Goal: Information Seeking & Learning: Learn about a topic

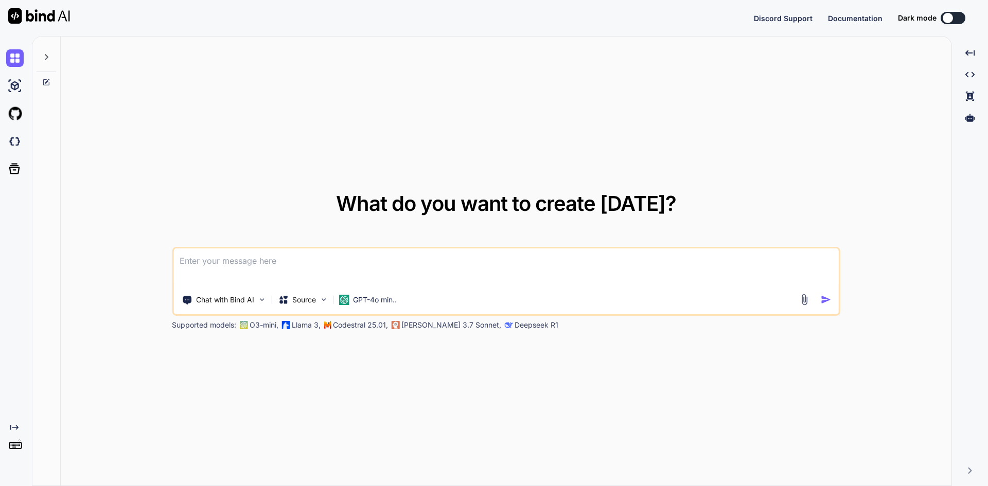
click at [242, 256] on textarea at bounding box center [505, 268] width 665 height 38
type textarea "x"
type textarea "Learn about JavaScript array."
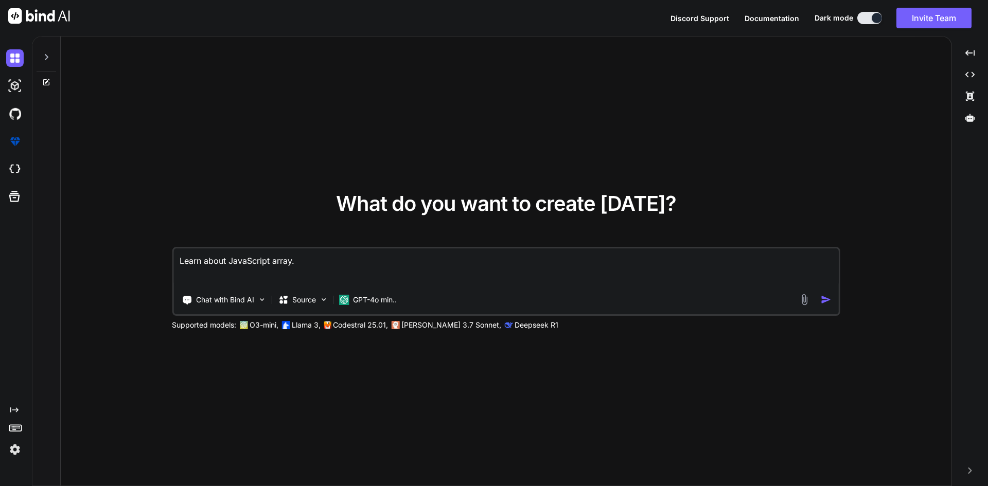
type textarea "x"
type textarea "Learn about JavaScript array."
type textarea "x"
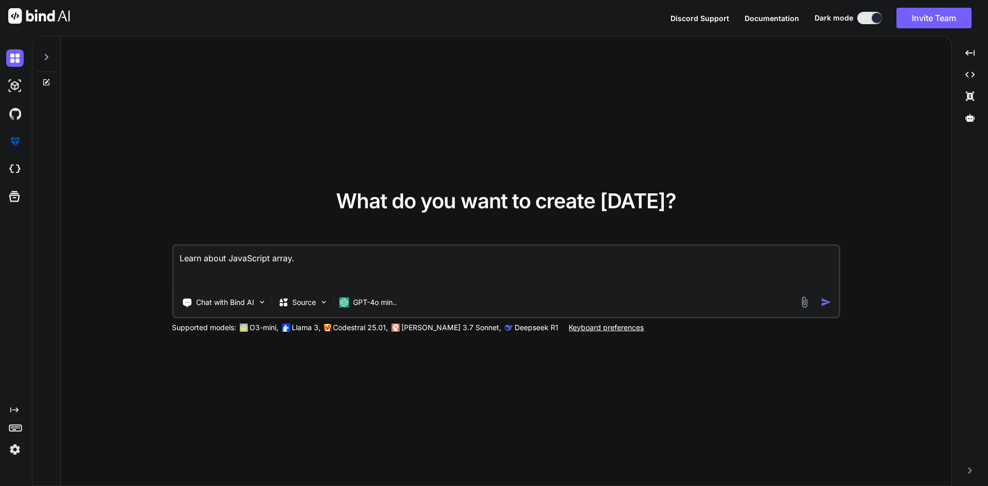
type textarea "Learn about JavaScript array. m"
type textarea "x"
type textarea "Learn about JavaScript array. ma"
type textarea "x"
type textarea "Learn about JavaScript array. mak"
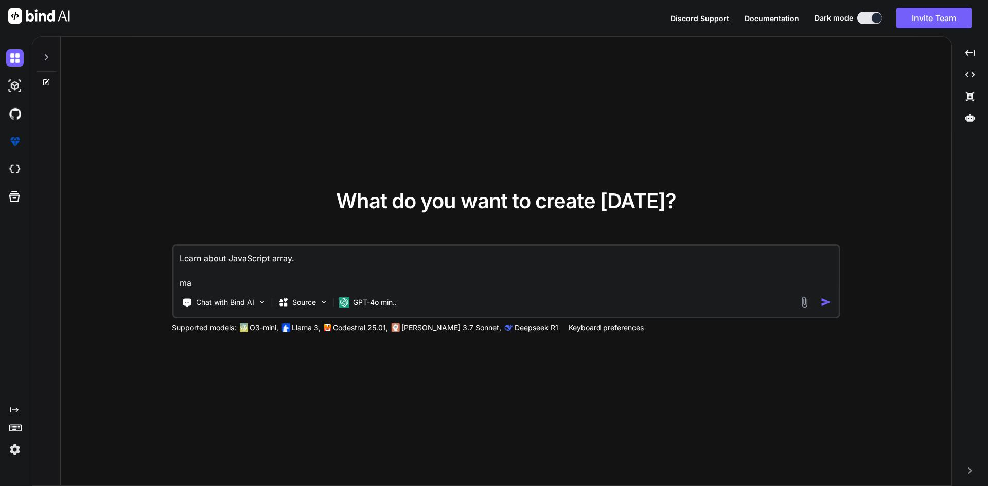
type textarea "x"
type textarea "Learn about JavaScript array. make"
type textarea "x"
type textarea "Learn about JavaScript array. make"
type textarea "x"
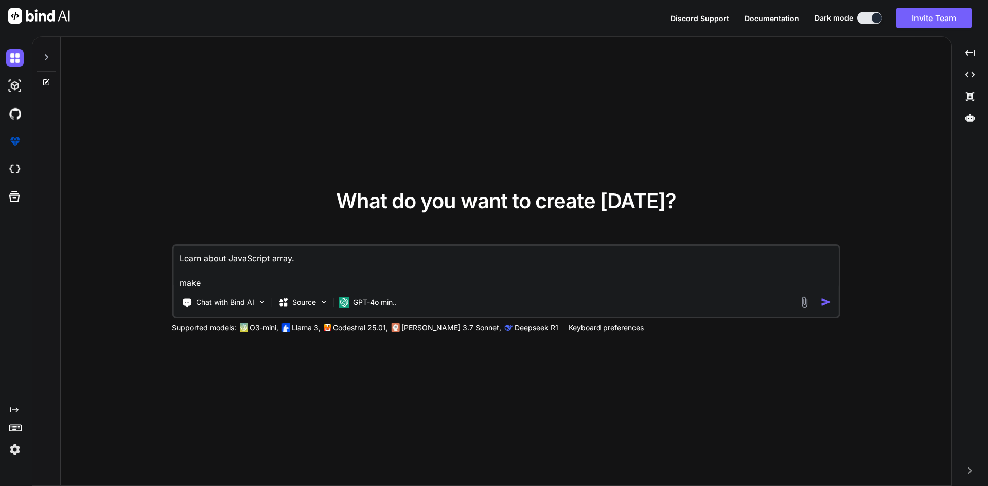
type textarea "Learn about JavaScript array. make t"
type textarea "x"
type textarea "Learn about JavaScript array. make th"
type textarea "x"
type textarea "Learn about JavaScript array. make thr"
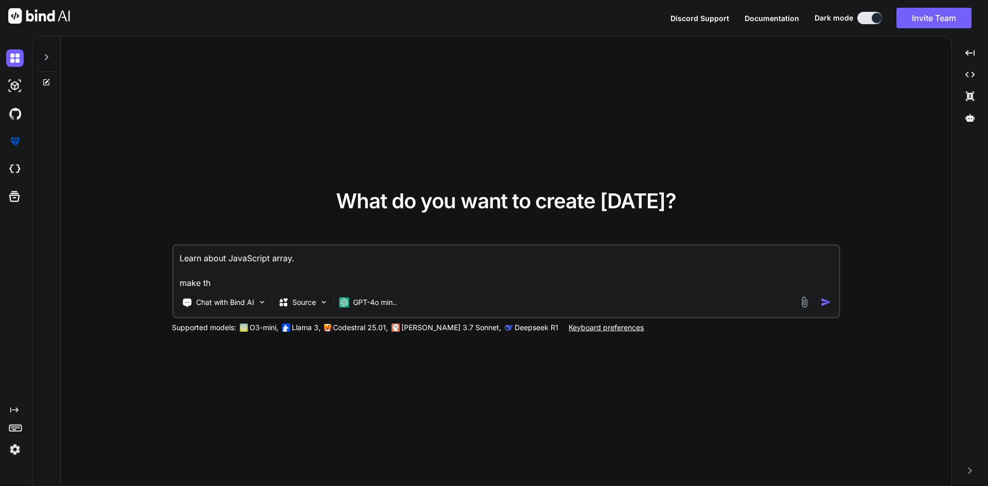
type textarea "x"
type textarea "Learn about JavaScript array. make th"
type textarea "x"
type textarea "Learn about JavaScript array. make t"
type textarea "x"
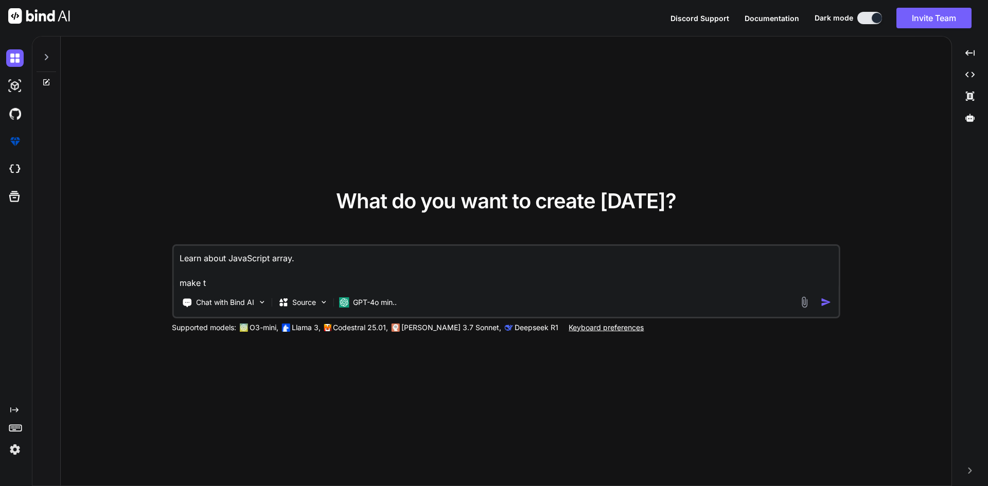
type textarea "Learn about JavaScript array. make"
type textarea "x"
type textarea "Learn about JavaScript array. make 2"
type textarea "x"
type textarea "Learn about JavaScript array. make 2"
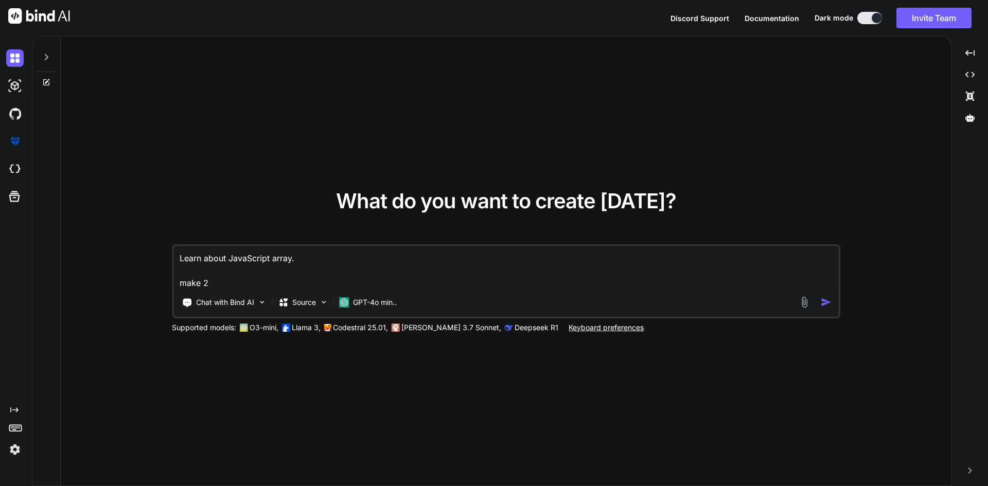
type textarea "x"
type textarea "Learn about JavaScript array. make 2 p"
type textarea "x"
type textarea "Learn about JavaScript array. make 2 po"
type textarea "x"
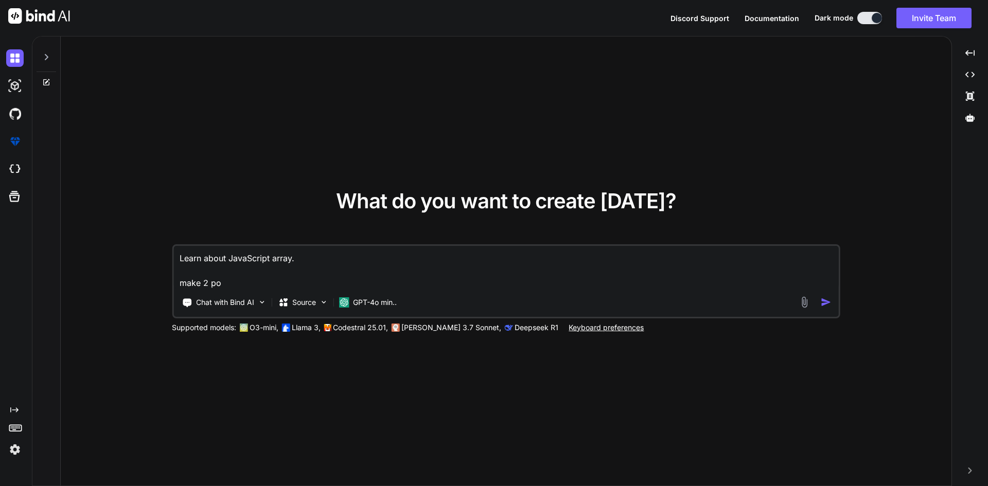
type textarea "Learn about JavaScript array. make 2 poi"
type textarea "x"
type textarea "Learn about JavaScript array. make 2 poimn"
type textarea "x"
type textarea "Learn about JavaScript array. make 2 poimnt"
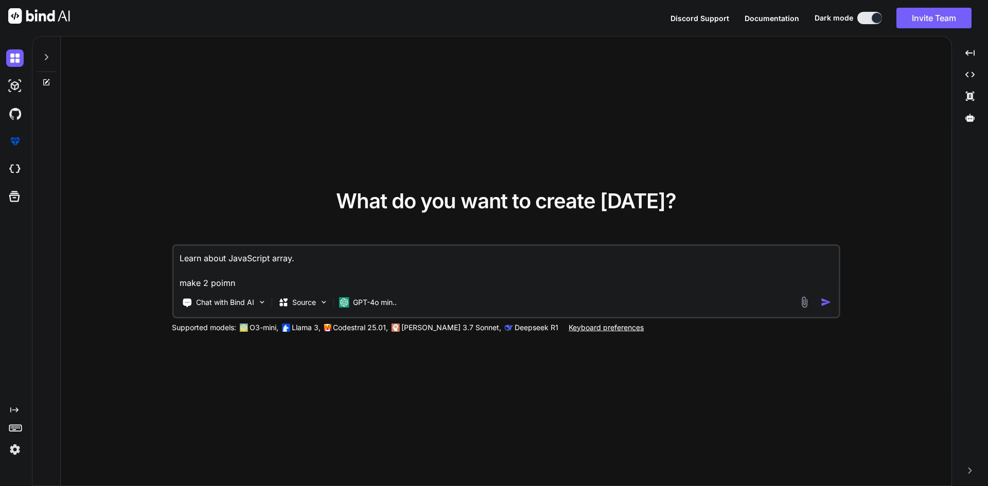
type textarea "x"
type textarea "Learn about JavaScript array. make 2 poimnts"
type textarea "x"
type textarea "Learn about JavaScript array. make 2 poimnts"
type textarea "x"
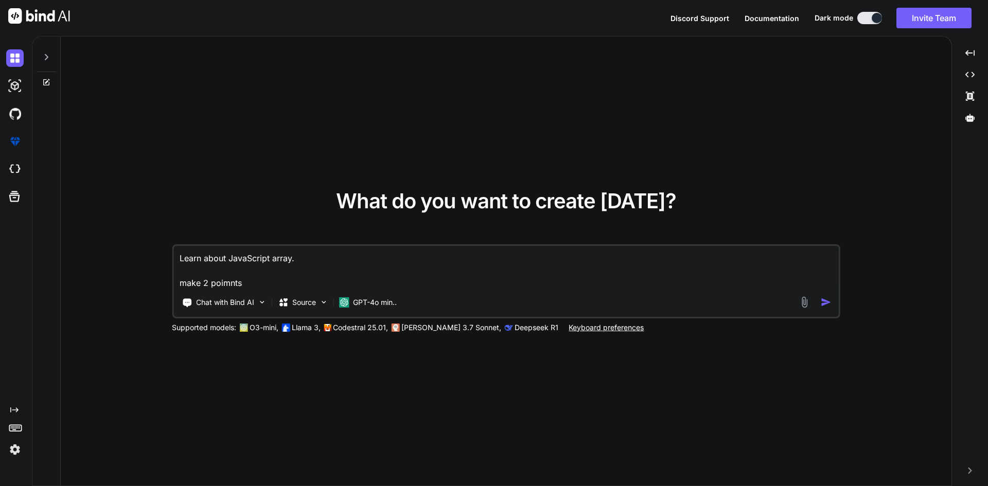
type textarea "Learn about JavaScript array. make 2 poimnts"
type textarea "x"
type textarea "Learn about JavaScript array. make 2 poimnt"
type textarea "x"
type textarea "Learn about JavaScript array. make 2 poimn"
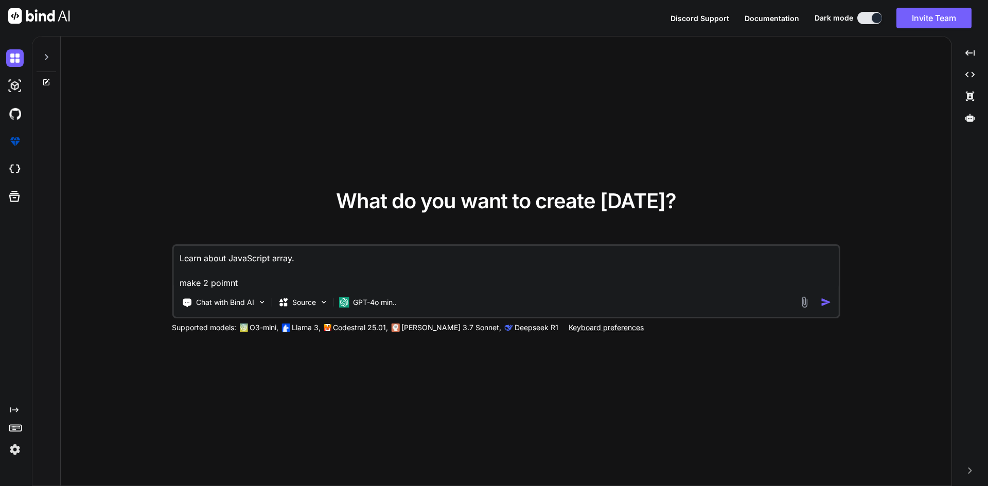
type textarea "x"
type textarea "Learn about JavaScript array. make 2 poim"
type textarea "x"
type textarea "Learn about JavaScript array. make 2 poi"
type textarea "x"
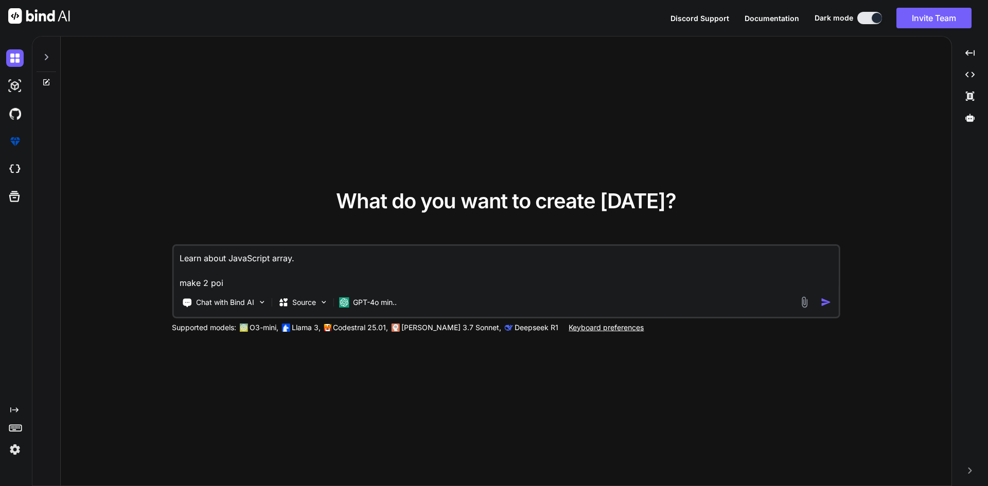
type textarea "Learn about JavaScript array. make 2 poin"
type textarea "x"
type textarea "Learn about JavaScript array. make 2 point"
type textarea "x"
type textarea "Learn about JavaScript array. make 2 points"
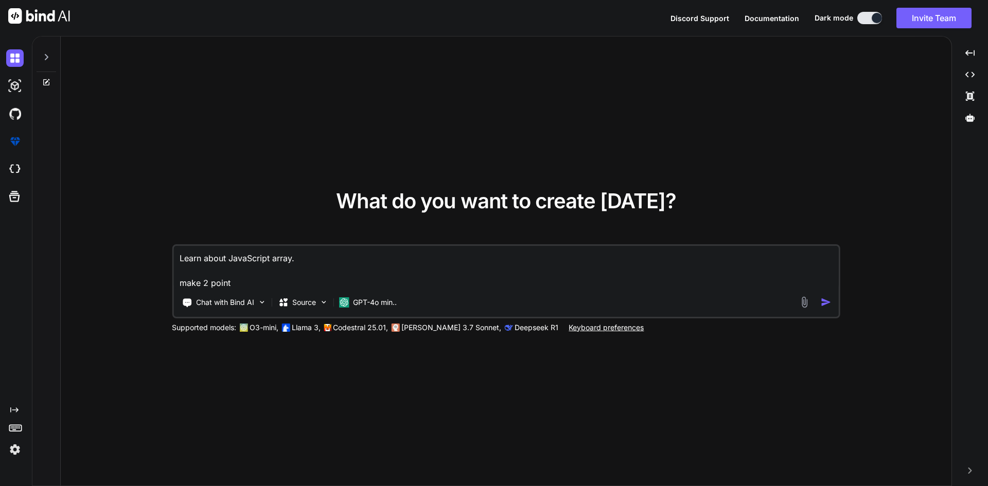
type textarea "x"
type textarea "Learn about JavaScript array. make 2 points"
type textarea "x"
type textarea "Learn about JavaScript array. make 2 points f"
type textarea "x"
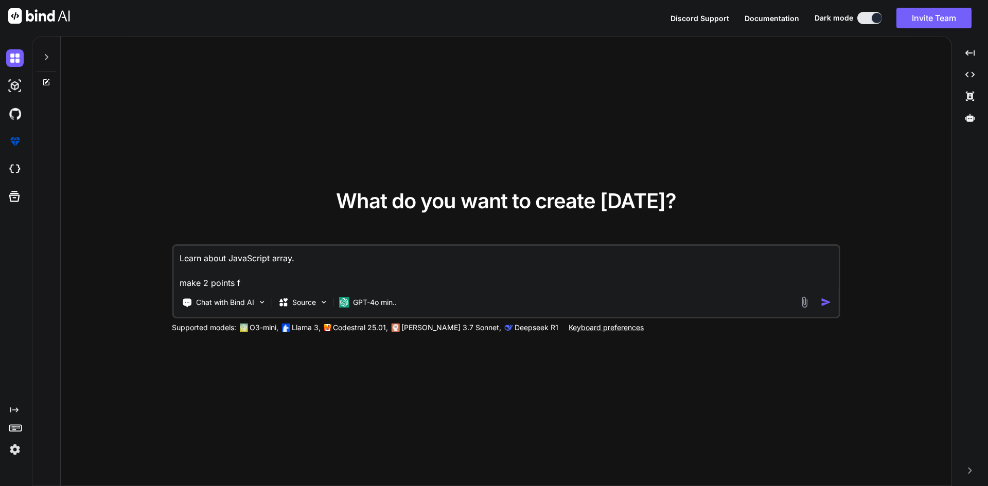
type textarea "Learn about JavaScript array. make 2 points fo"
type textarea "x"
type textarea "Learn about JavaScript array. make 2 points for"
type textarea "x"
type textarea "Learn about JavaScript array. make 2 points for"
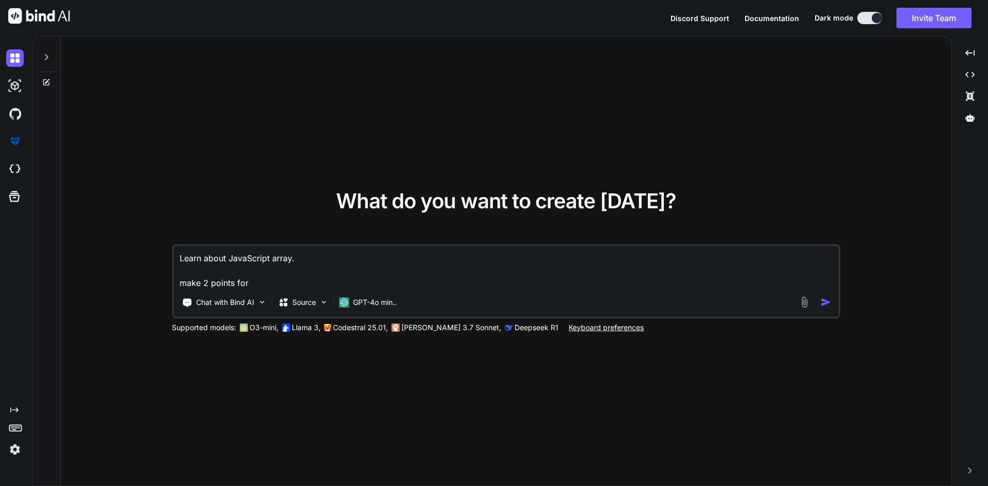
type textarea "x"
type textarea "Learn about JavaScript array. make 2 points for t"
type textarea "x"
type textarea "Learn about JavaScript array. make 2 points for th"
type textarea "x"
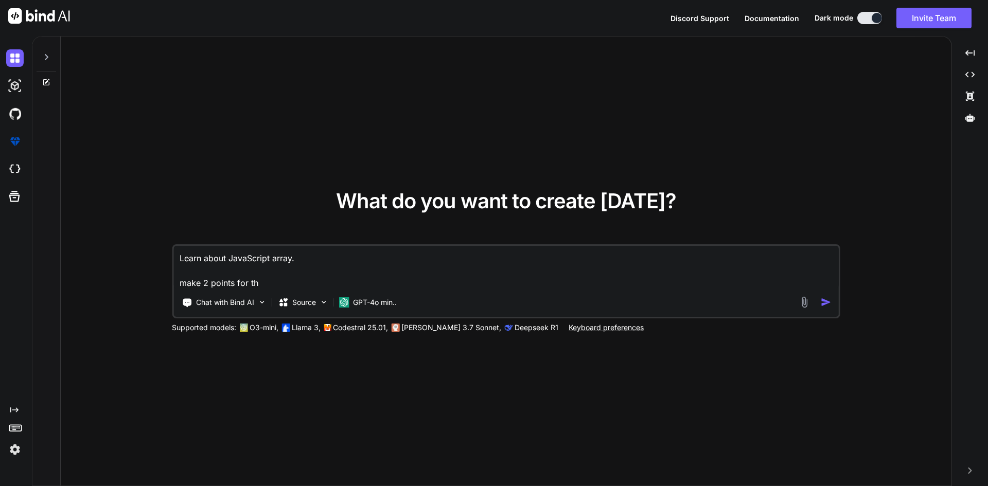
type textarea "Learn about JavaScript array. make 2 points for thi"
type textarea "x"
type textarea "Learn about JavaScript array. make 2 points for this"
type textarea "x"
type textarea "Learn about JavaScript array. make 2 points for this"
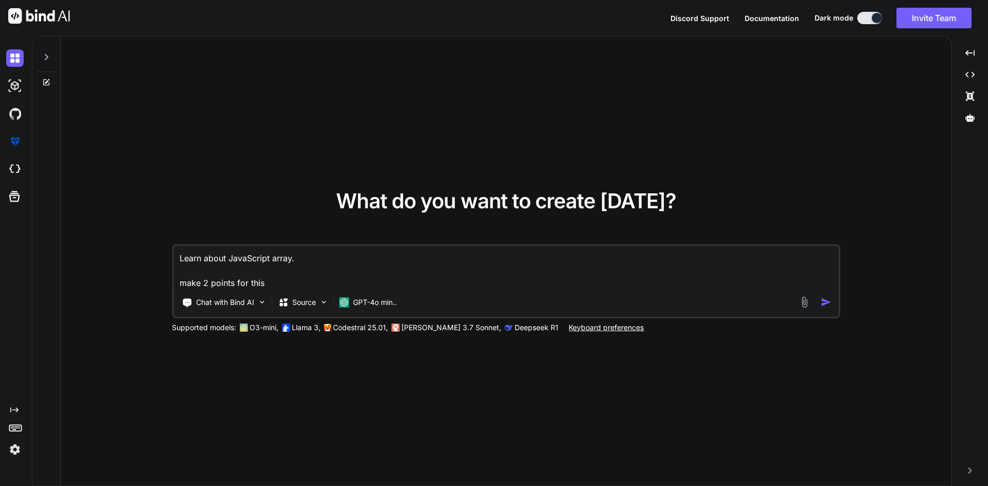
type textarea "x"
type textarea "Learn about JavaScript array. make 2 points for this s"
type textarea "x"
type textarea "Learn about JavaScript array. make 2 points for this so"
type textarea "x"
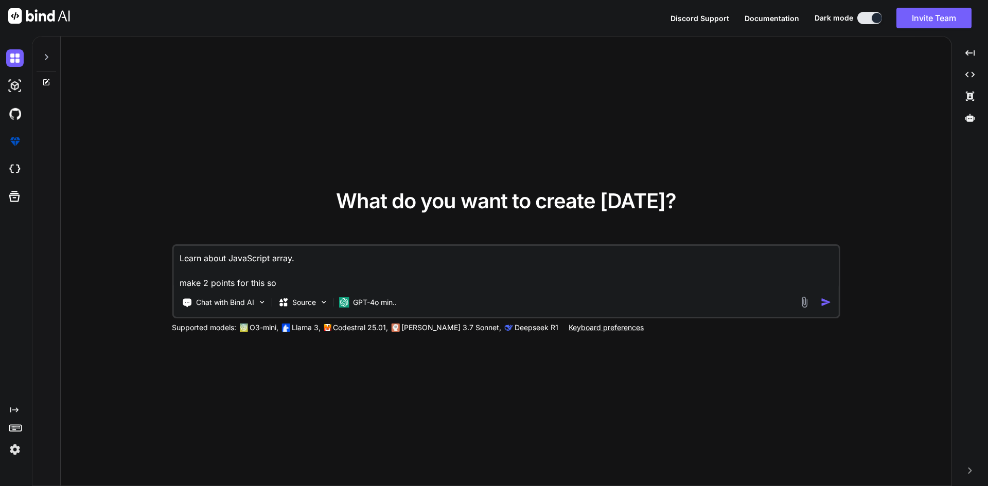
type textarea "Learn about JavaScript array. make 2 points for this som"
type textarea "x"
type textarea "Learn about JavaScript array. make 2 points for this some"
type textarea "x"
type textarea "Learn about JavaScript array. make 2 points for this somet"
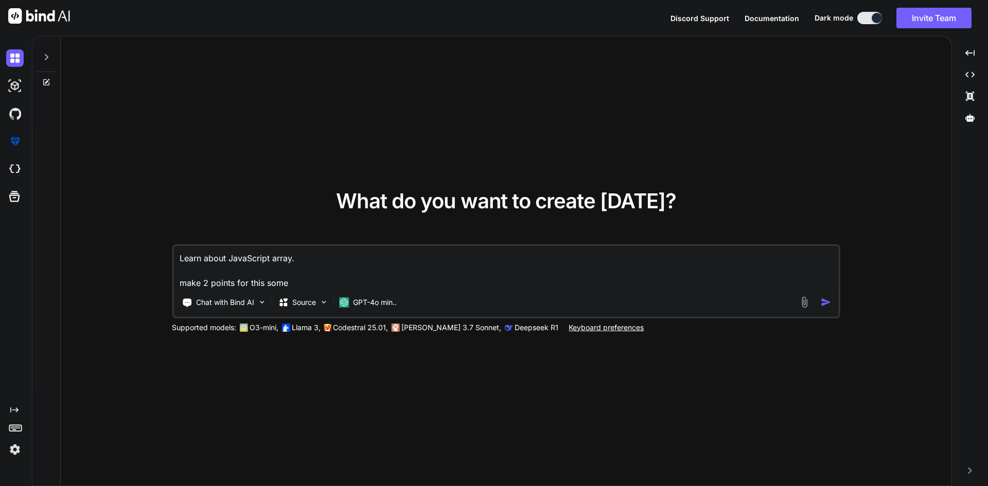
type textarea "x"
type textarea "Learn about JavaScript array. make 2 points for this someth"
type textarea "x"
type textarea "Learn about JavaScript array. make 2 points for this somethi"
type textarea "x"
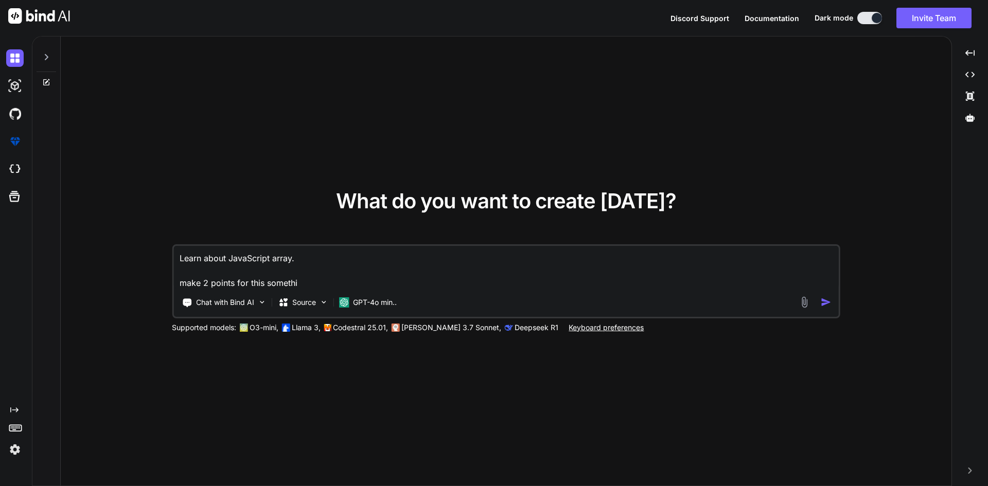
type textarea "Learn about JavaScript array. make 2 points for this somethin"
type textarea "x"
type textarea "Learn about JavaScript array. make 2 points for this something"
type textarea "x"
type textarea "Learn about JavaScript array. make 2 points for this something"
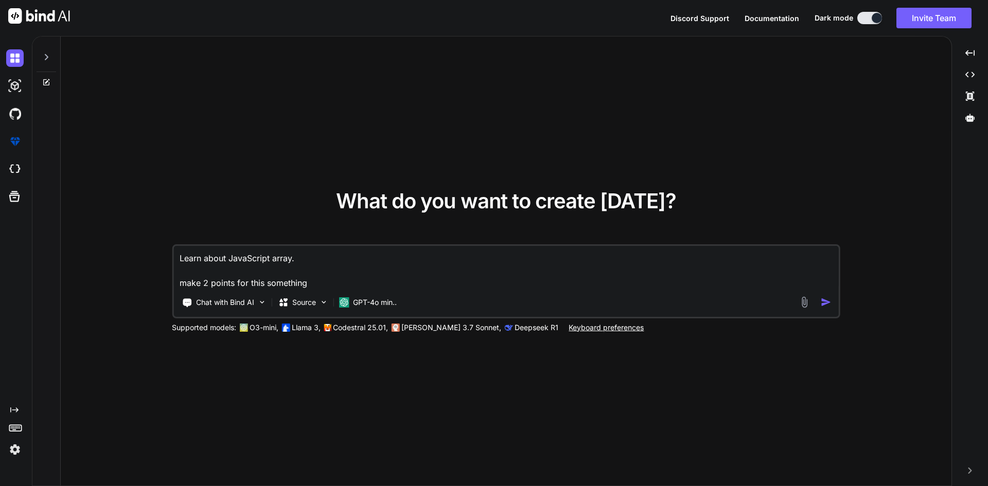
type textarea "x"
type textarea "Learn about JavaScript array. make 2 points for this something l"
type textarea "x"
type textarea "Learn about JavaScript array. make 2 points for this something li"
type textarea "x"
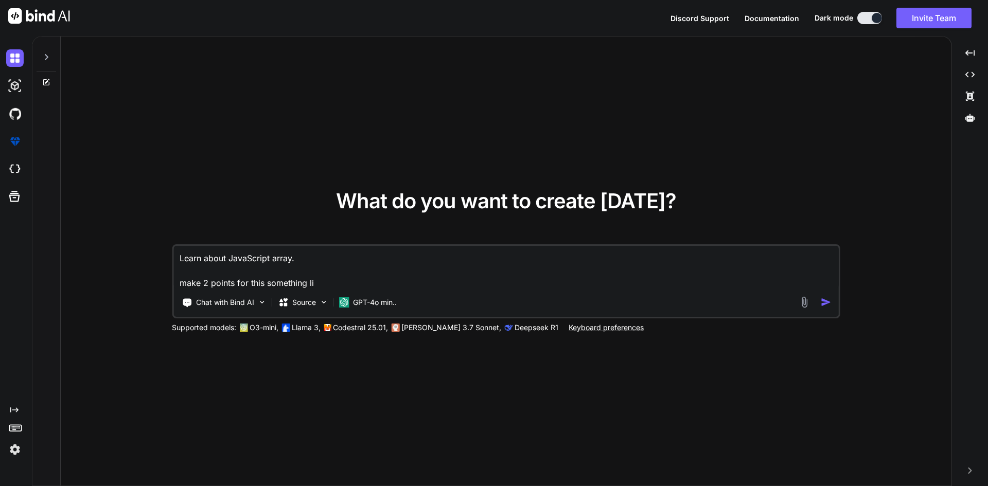
type textarea "Learn about JavaScript array. make 2 points for this something lik"
type textarea "x"
type textarea "Learn about JavaScript array. make 2 points for this something like"
type textarea "x"
type textarea "Learn about JavaScript array. make 2 points for this something like"
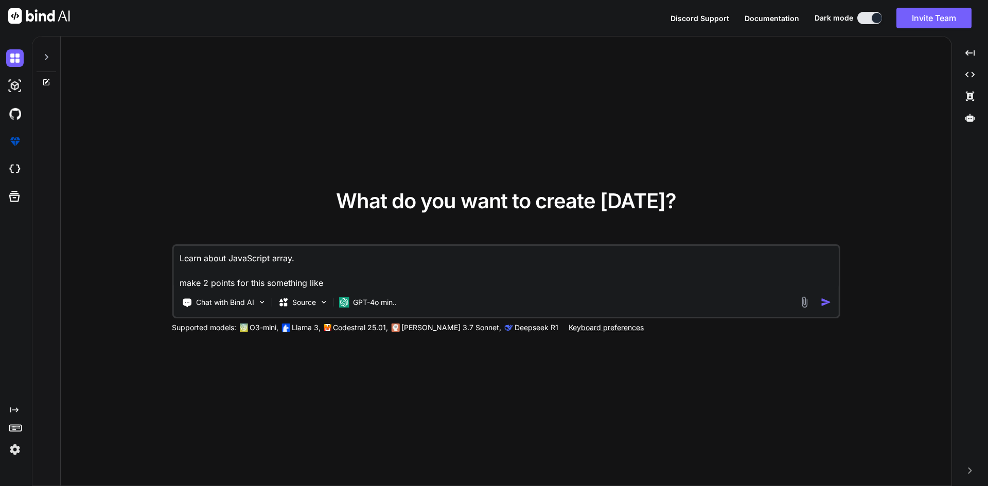
type textarea "x"
type textarea "Learn about JavaScript array. make 2 points for this something like t"
type textarea "x"
type textarea "Learn about JavaScript array. make 2 points for this something like th"
type textarea "x"
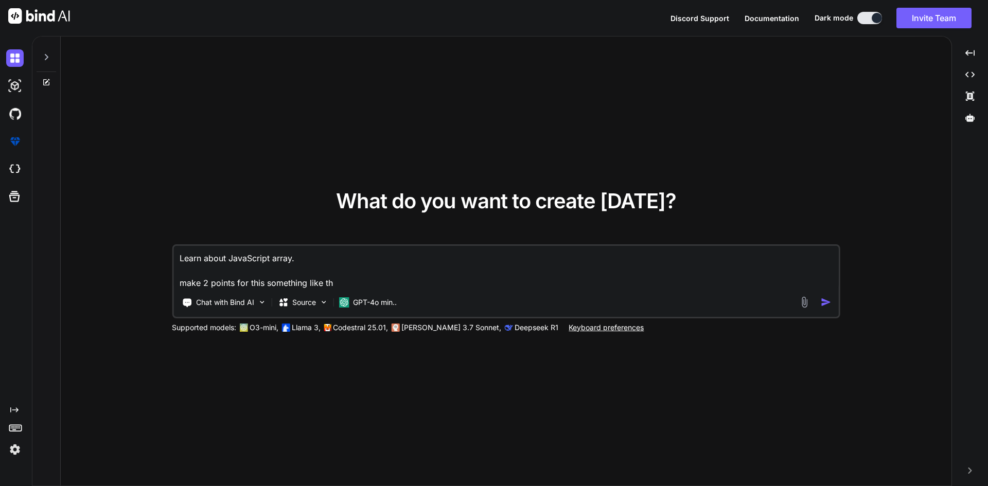
type textarea "Learn about JavaScript array. make 2 points for this something like thi"
type textarea "x"
type textarea "Learn about JavaScript array. make 2 points for this something like this"
type textarea "x"
type textarea "Learn about JavaScript array. make 2 points for this something like this:"
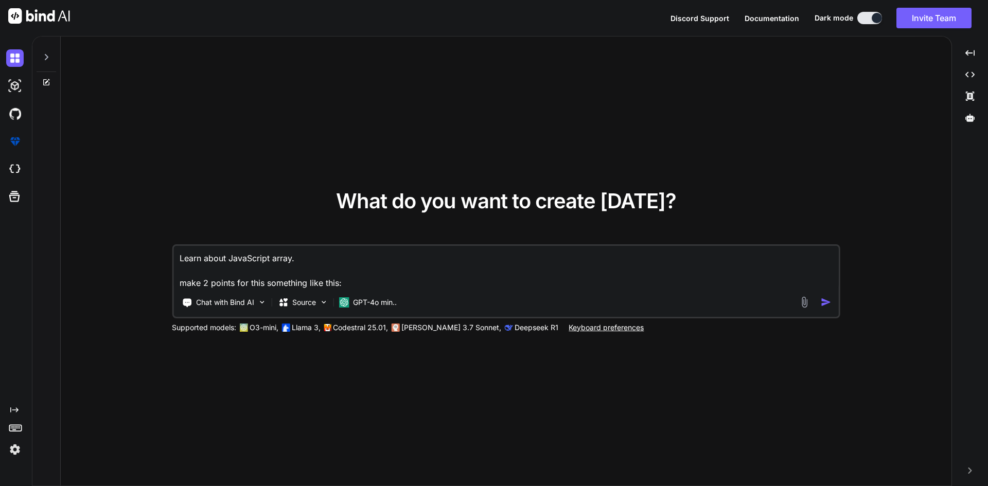
type textarea "x"
type textarea "Learn about JavaScript array. make 2 points for this something like this:"
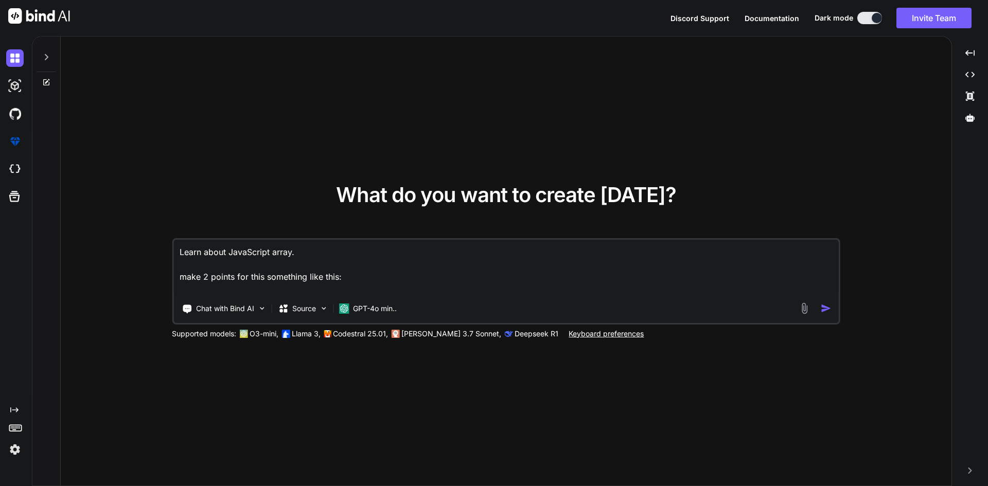
type textarea "x"
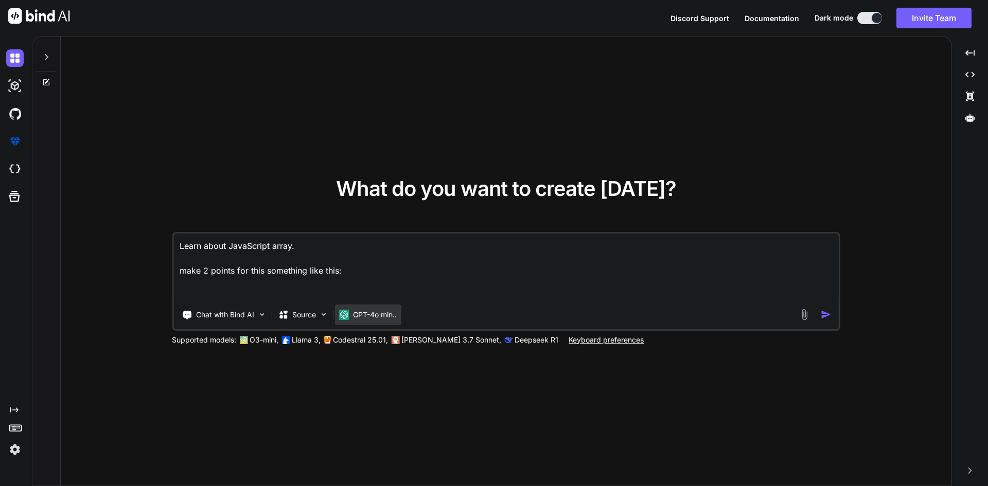
paste textarea "• Grasped the concept of events in JavaScript, such as clicks and key presses. …"
type textarea "Learn about JavaScript array. make 2 points for this something like this: • Gra…"
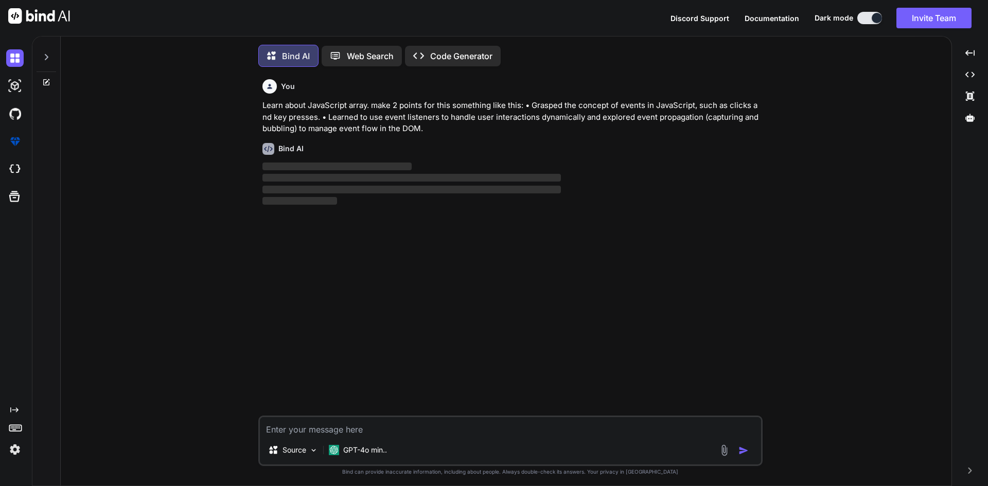
scroll to position [5, 0]
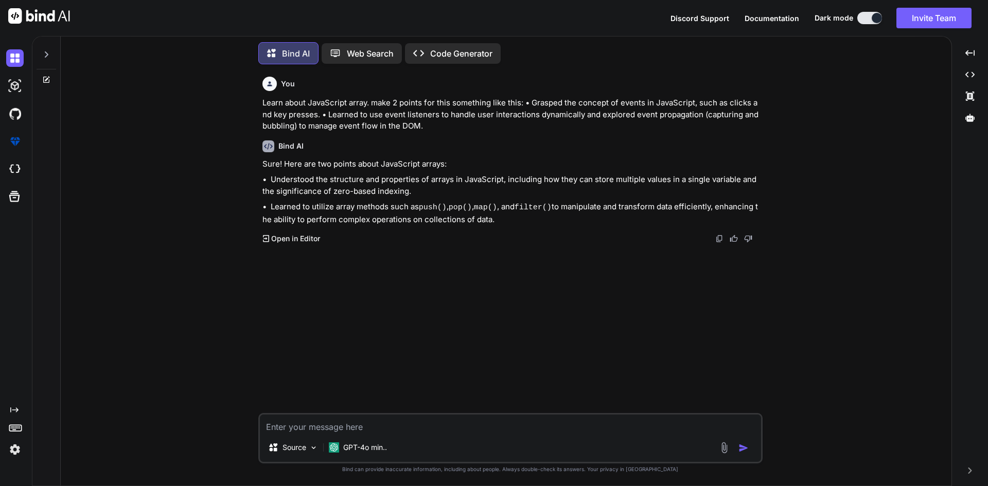
click at [330, 419] on textarea at bounding box center [510, 424] width 501 height 19
type textarea "make it small"
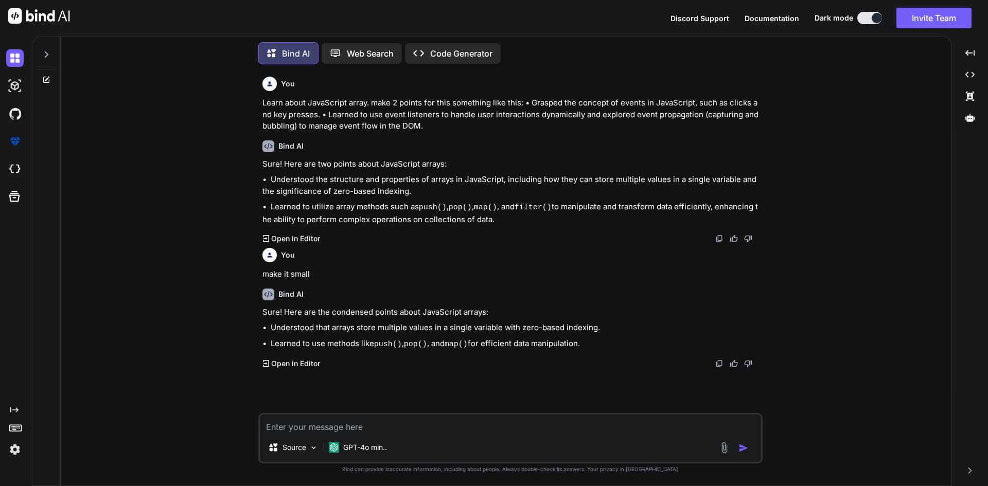
drag, startPoint x: 554, startPoint y: 341, endPoint x: 260, endPoint y: 326, distance: 293.7
click at [260, 326] on div "You Learn about JavaScript array. make 2 points for this something like this: •…" at bounding box center [511, 243] width 502 height 341
copy div "• Understood that arrays store multiple values in a single variable with zero-b…"
click at [318, 423] on textarea at bounding box center [510, 424] width 501 height 19
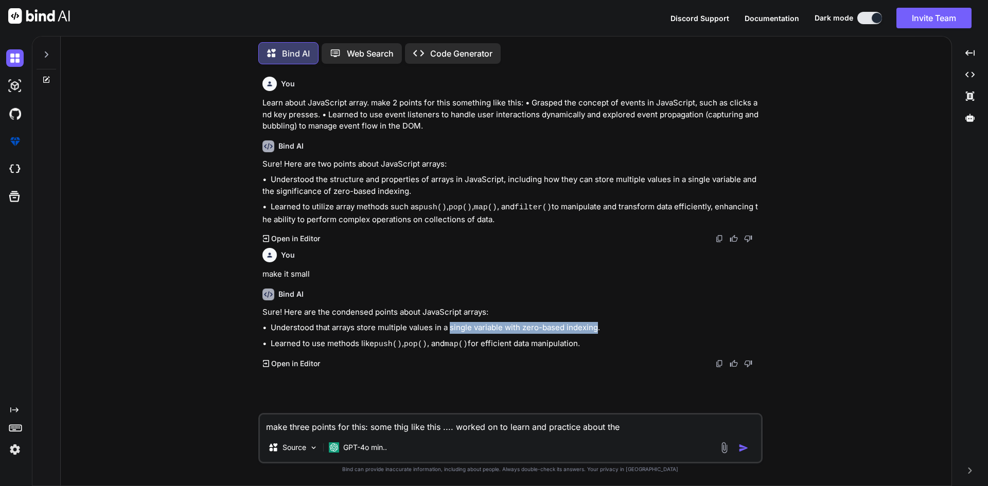
drag, startPoint x: 450, startPoint y: 330, endPoint x: 598, endPoint y: 324, distance: 148.3
click at [598, 324] on p "• Understood that arrays store multiple values in a single variable with zero-b…" at bounding box center [511, 328] width 498 height 12
copy p "single variable with zero-based indexing"
click at [631, 429] on textarea "make three points for this: some thig like this .... worked on to learn and pra…" at bounding box center [510, 424] width 501 height 19
paste textarea "single variable with zero-based indexing"
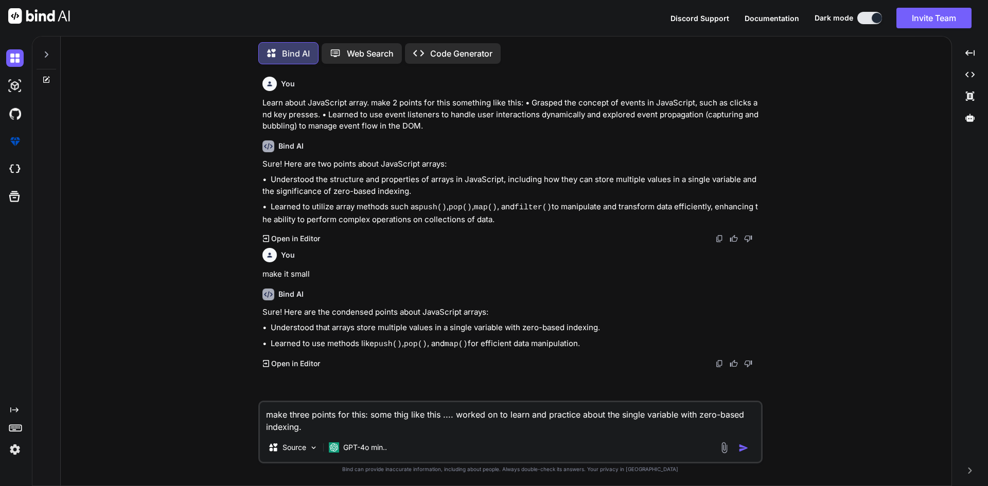
drag, startPoint x: 403, startPoint y: 413, endPoint x: 401, endPoint y: 426, distance: 12.5
click at [401, 426] on textarea "make three points for this: some thig like this .... worked on to learn and pra…" at bounding box center [510, 417] width 501 height 31
type textarea "make three points for this: some thing like this .... worked on to learn and pr…"
click at [743, 451] on img "button" at bounding box center [744, 448] width 10 height 10
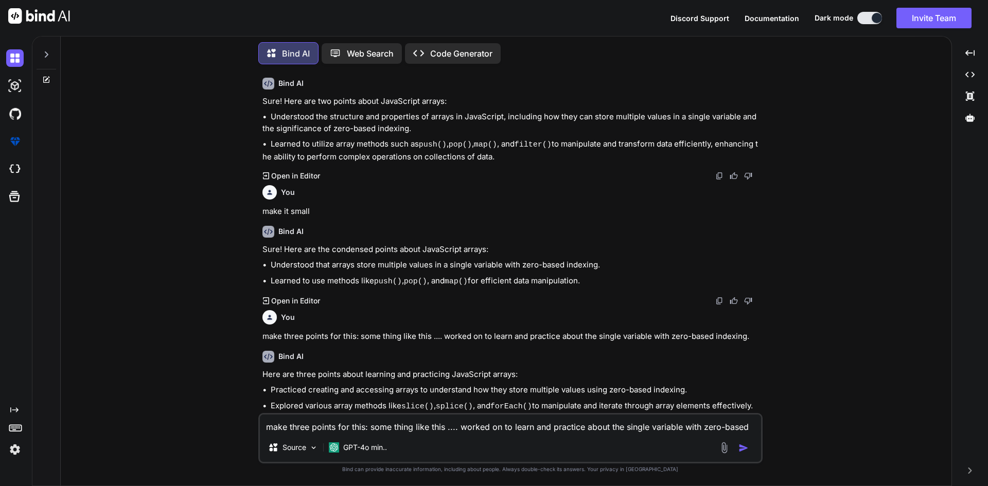
scroll to position [94, 0]
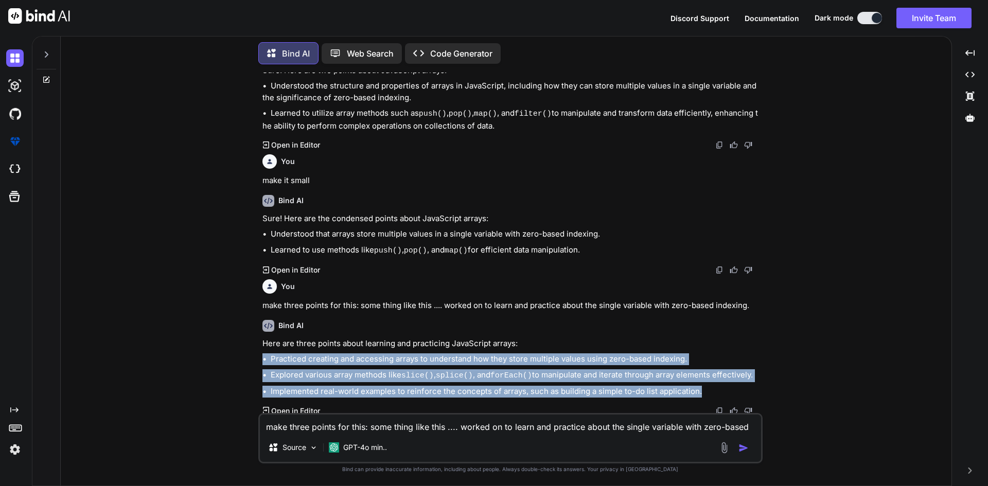
drag, startPoint x: 701, startPoint y: 388, endPoint x: 263, endPoint y: 350, distance: 440.0
click at [263, 350] on div "Here are three points about learning and practicing JavaScript arrays: • Practi…" at bounding box center [511, 368] width 498 height 60
copy div "• Practiced creating and accessing arrays to understand how they store multiple…"
